Goal: Navigation & Orientation: Understand site structure

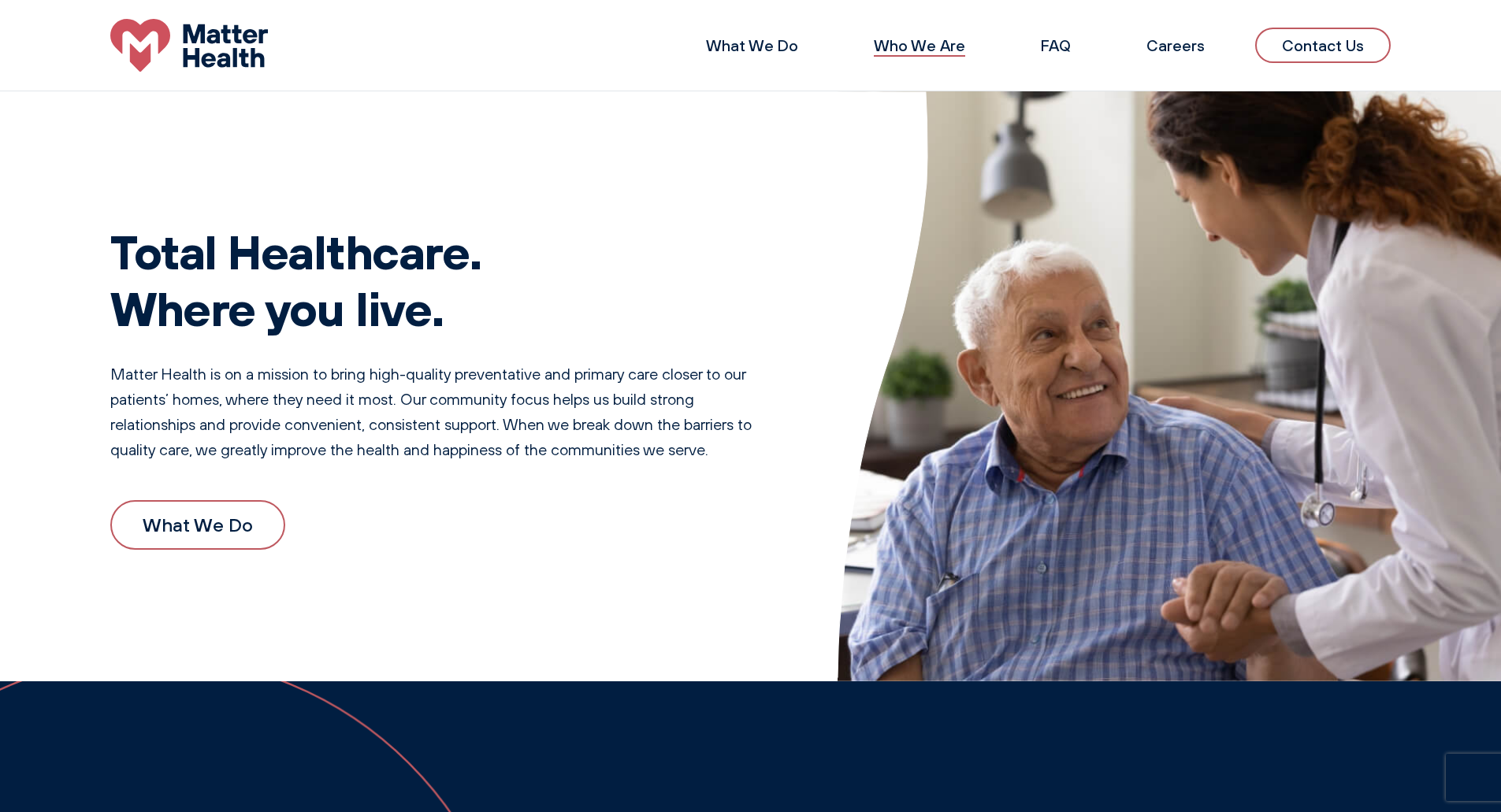
click at [935, 44] on link "Who We Are" at bounding box center [919, 45] width 92 height 20
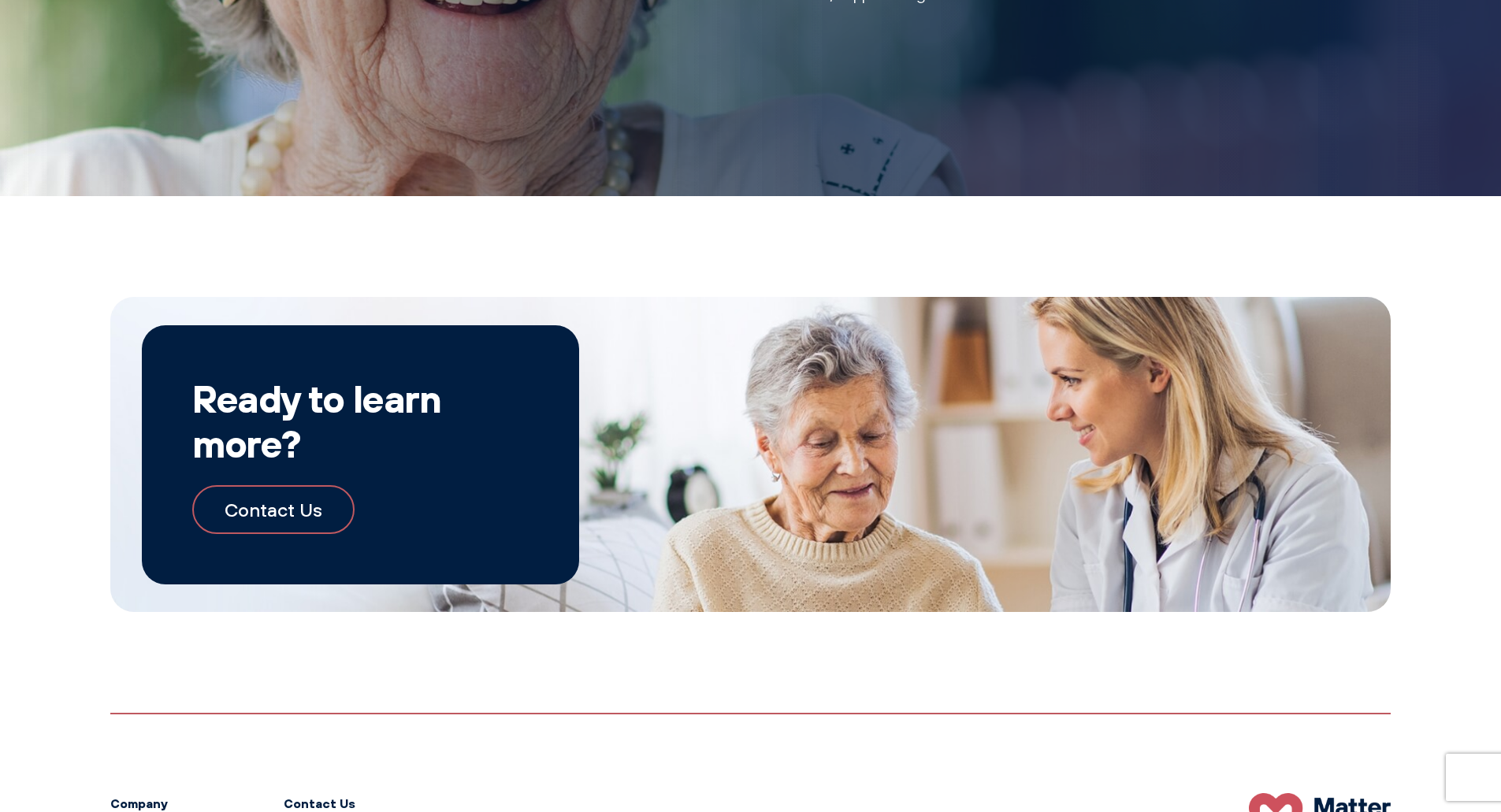
scroll to position [1748, 0]
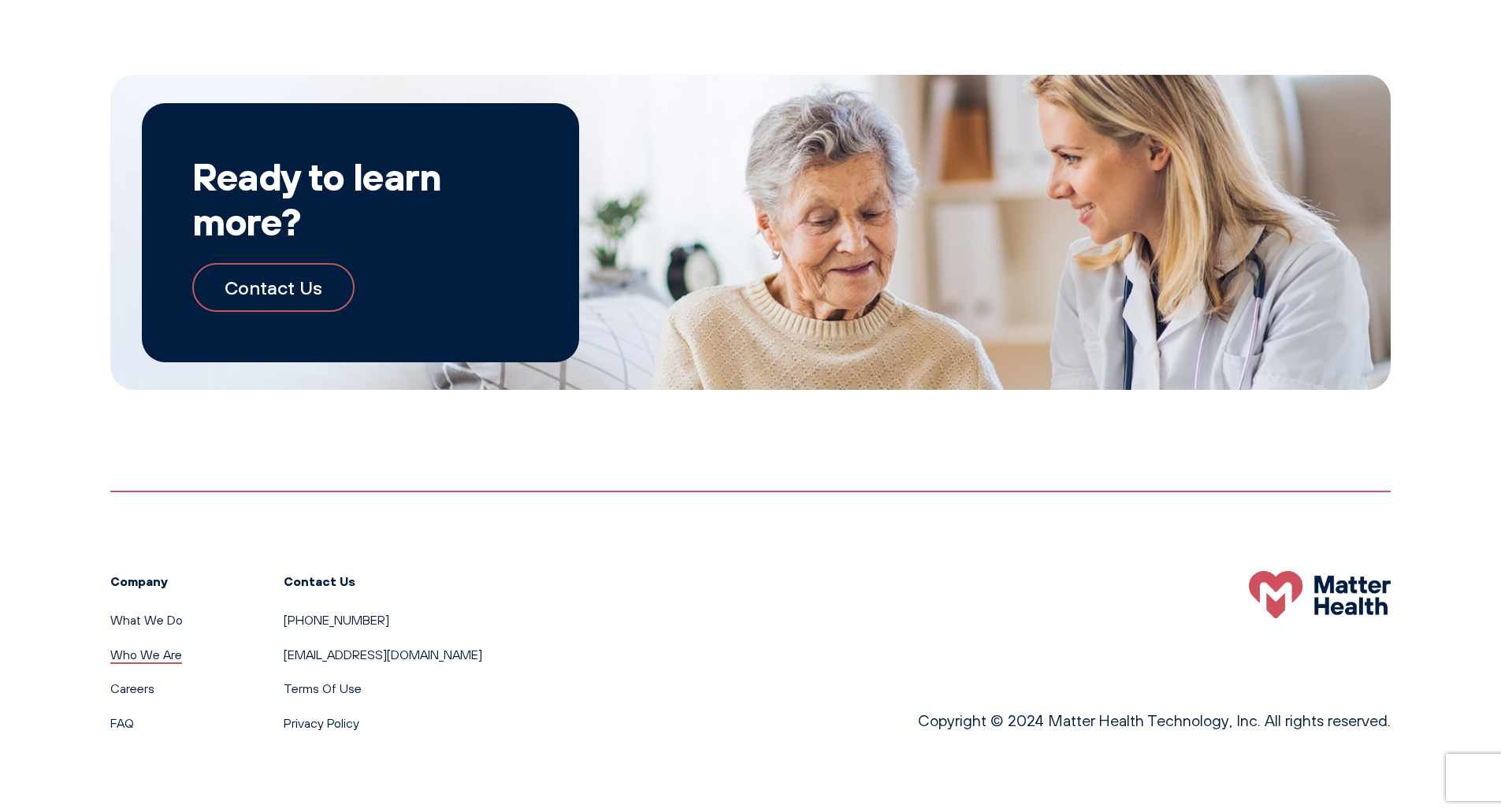
click at [146, 652] on link "Who We Are" at bounding box center [145, 654] width 72 height 15
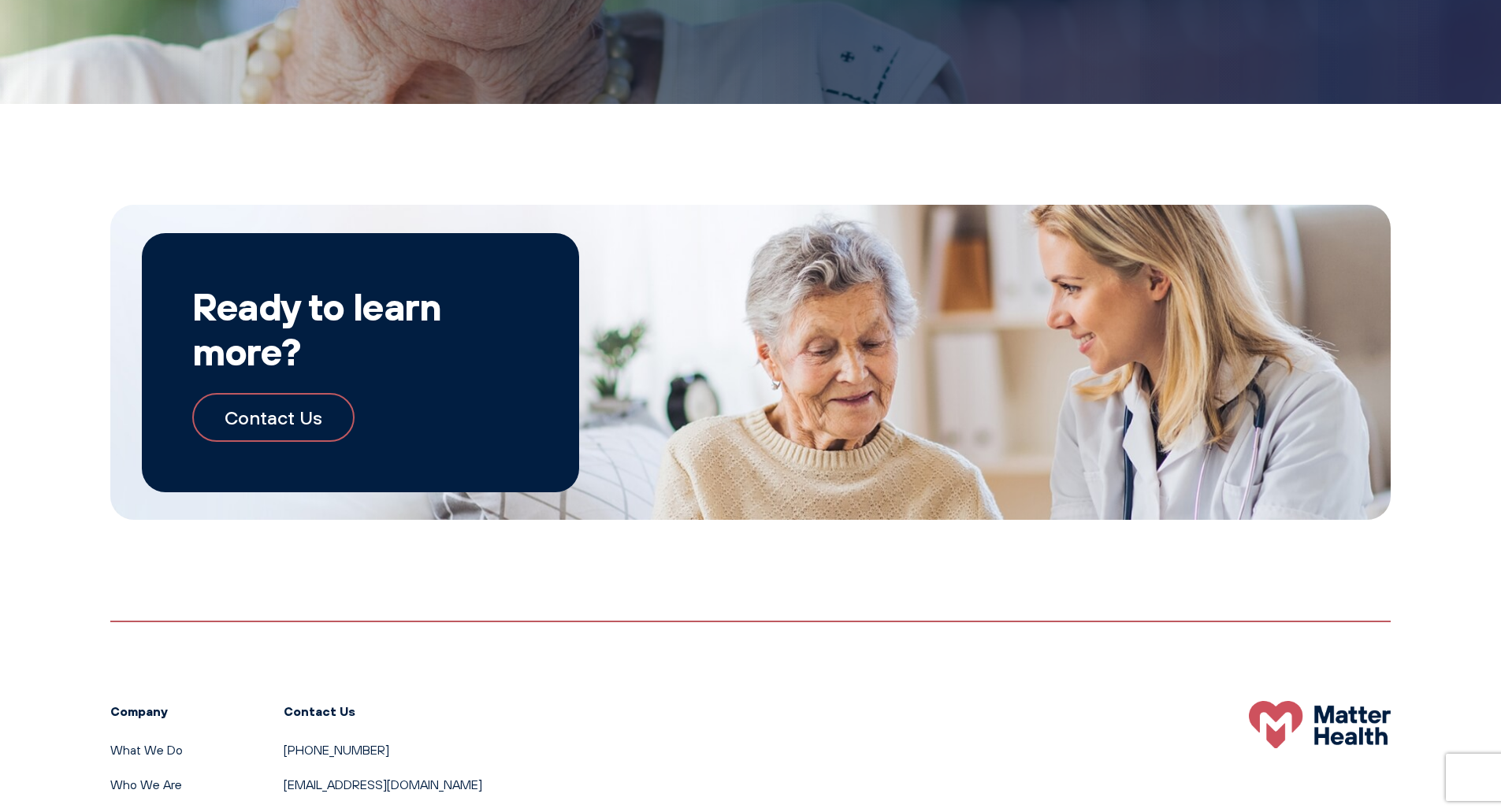
scroll to position [1748, 0]
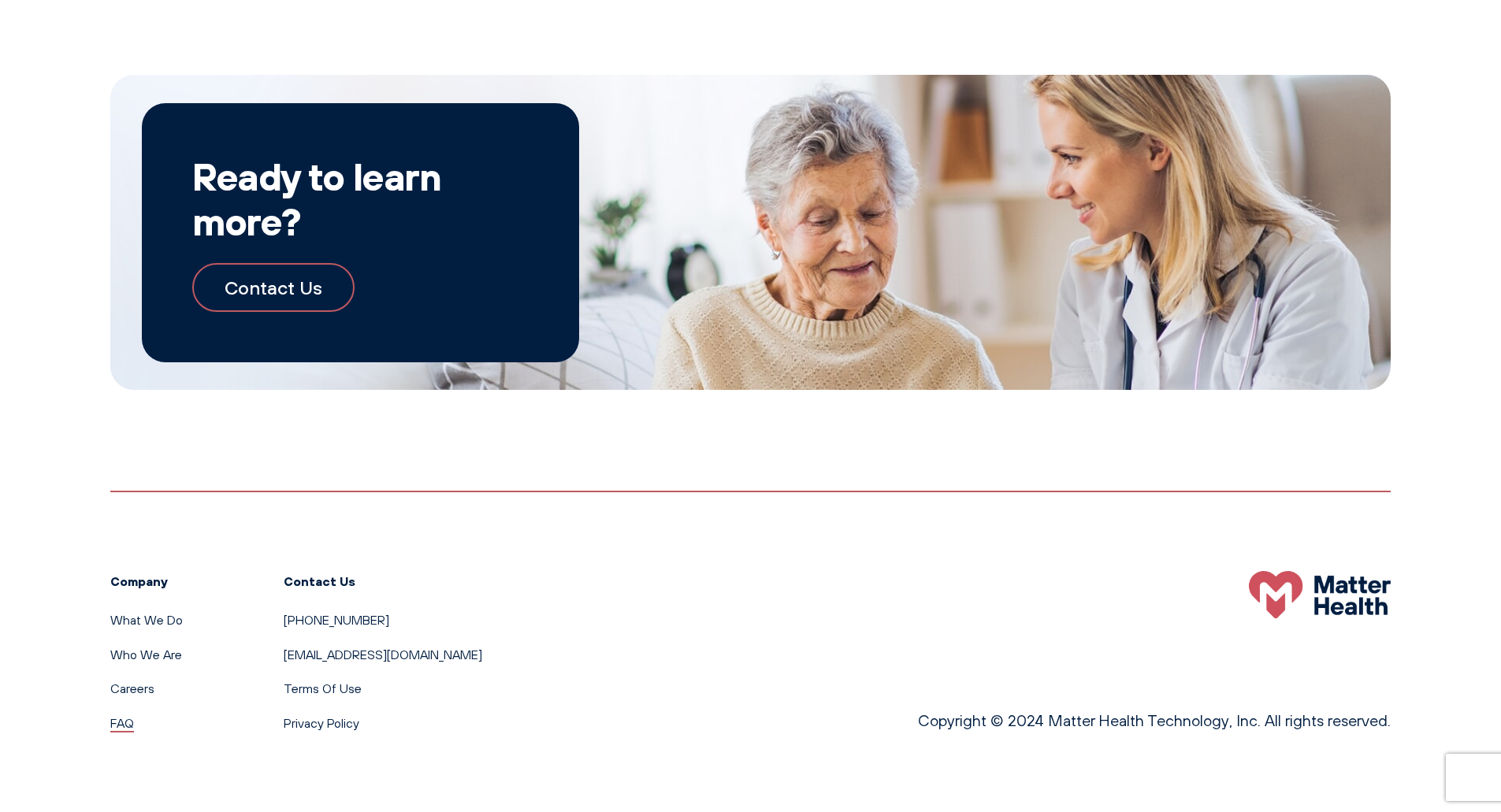
click at [117, 724] on link "FAQ" at bounding box center [121, 723] width 24 height 15
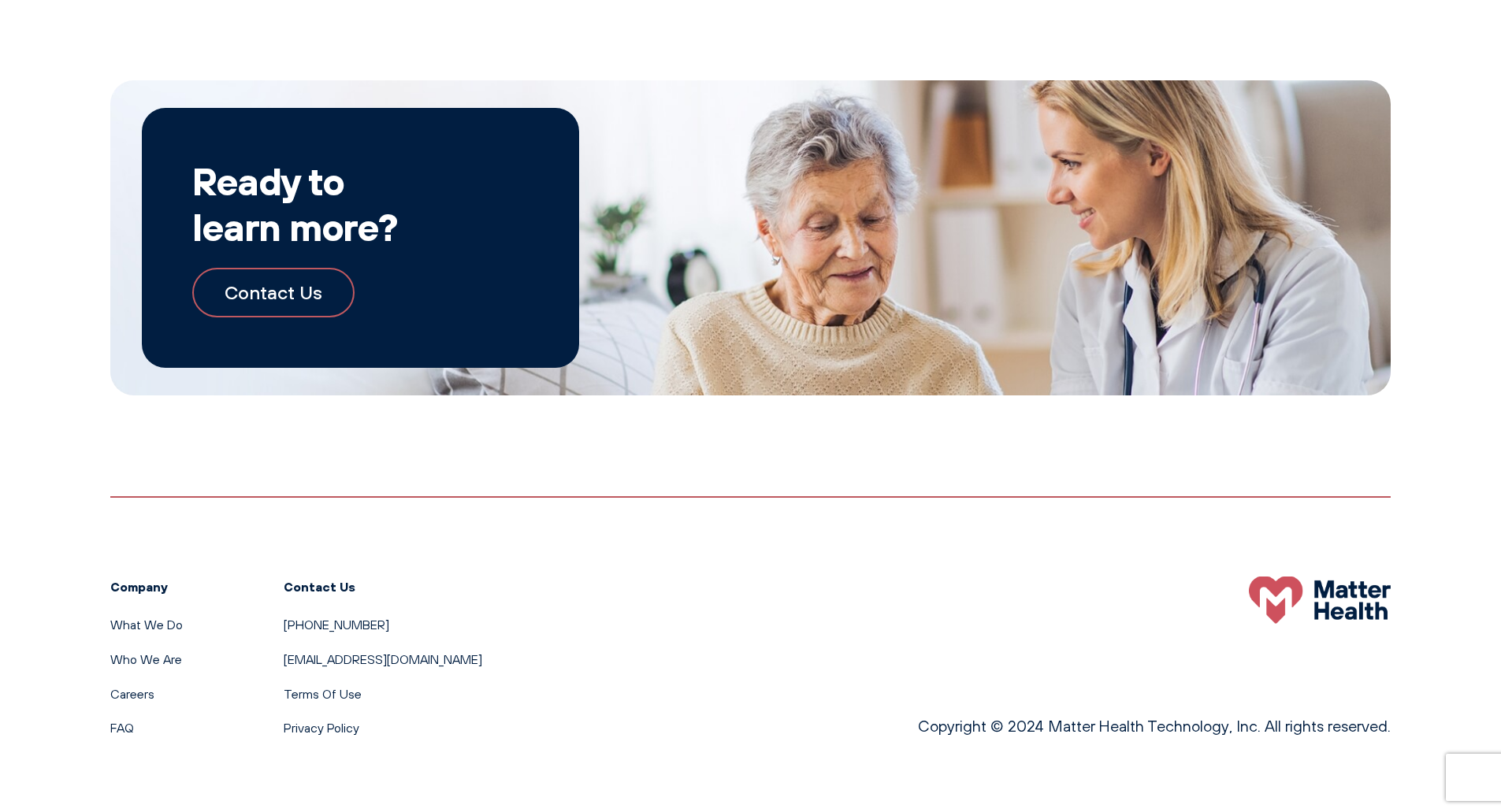
scroll to position [2829, 0]
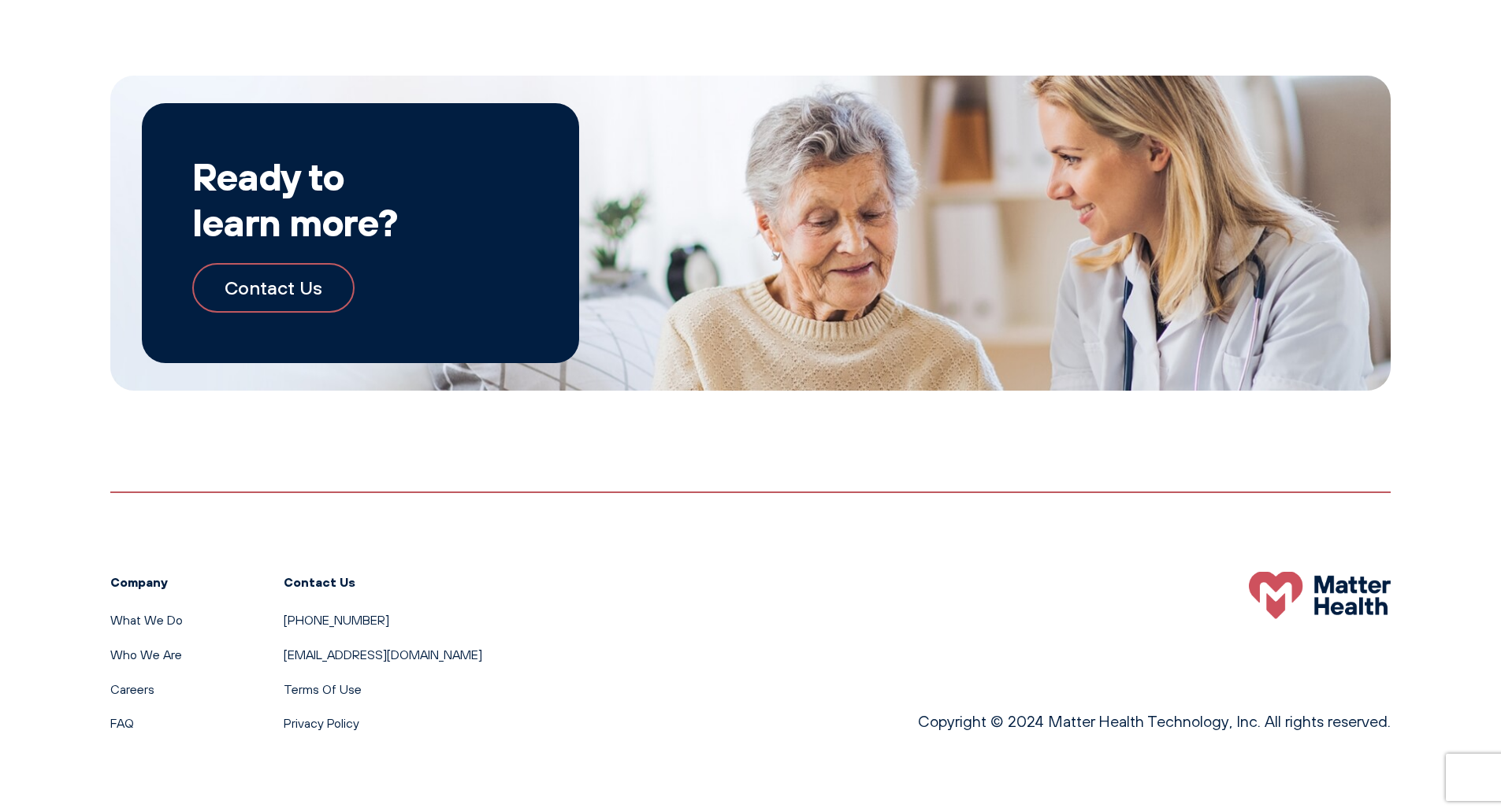
click at [127, 695] on li "Careers" at bounding box center [146, 690] width 73 height 20
click at [127, 686] on link "Careers" at bounding box center [132, 689] width 44 height 15
